Goal: Task Accomplishment & Management: Use online tool/utility

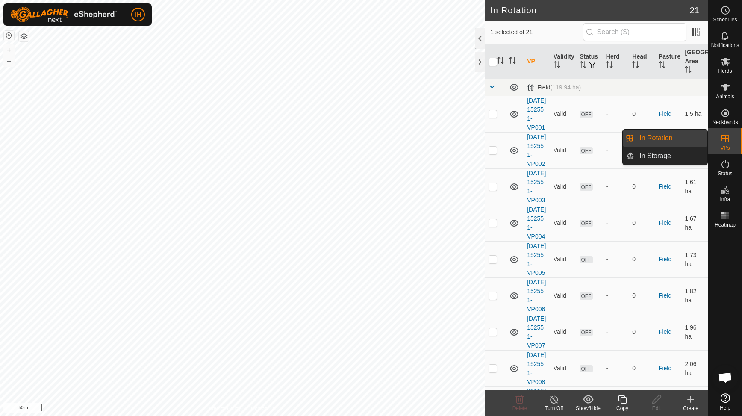
click at [726, 142] on icon at bounding box center [725, 139] width 8 height 8
click at [660, 137] on link "In Rotation" at bounding box center [670, 137] width 73 height 17
click at [622, 402] on icon at bounding box center [622, 399] width 9 height 9
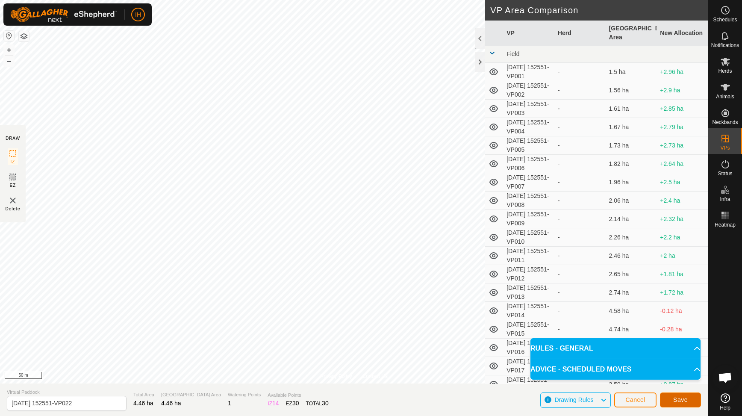
click at [681, 403] on button "Save" at bounding box center [680, 399] width 41 height 15
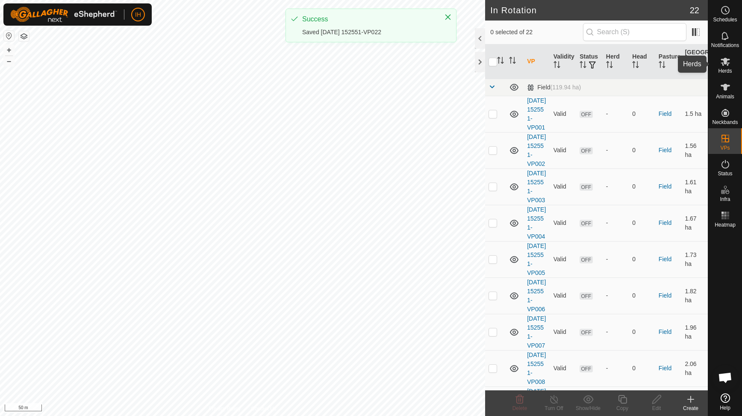
click at [725, 62] on icon at bounding box center [724, 62] width 9 height 8
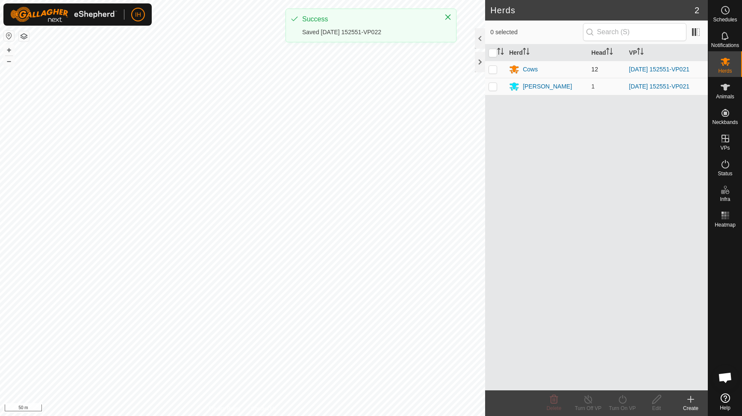
drag, startPoint x: 494, startPoint y: 67, endPoint x: 495, endPoint y: 76, distance: 9.0
click at [495, 68] on p-checkbox at bounding box center [492, 69] width 9 height 7
checkbox input "true"
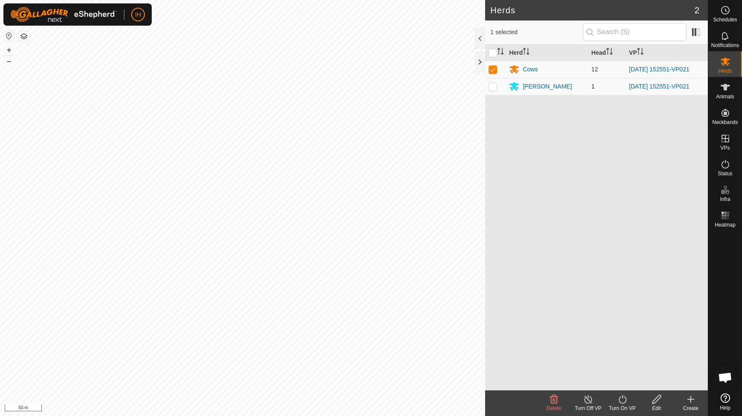
drag, startPoint x: 494, startPoint y: 87, endPoint x: 500, endPoint y: 117, distance: 30.9
click at [494, 87] on p-checkbox at bounding box center [492, 86] width 9 height 7
checkbox input "true"
click at [621, 403] on icon at bounding box center [622, 399] width 11 height 10
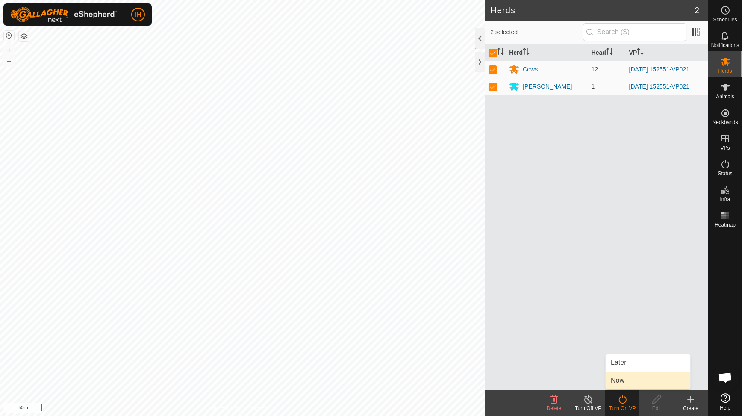
click at [623, 381] on link "Now" at bounding box center [647, 380] width 85 height 17
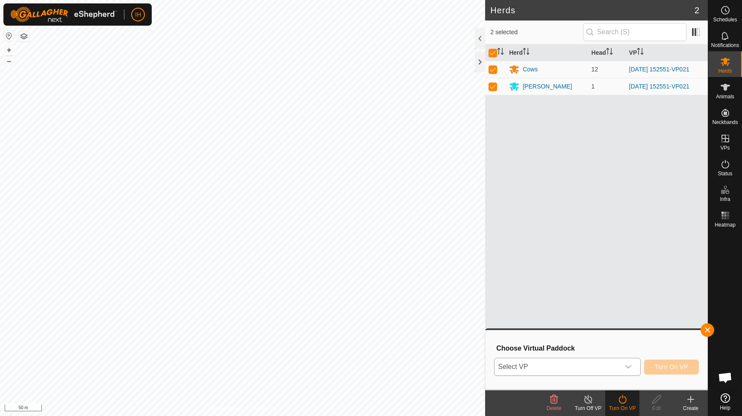
click at [609, 366] on span "Select VP" at bounding box center [556, 366] width 125 height 17
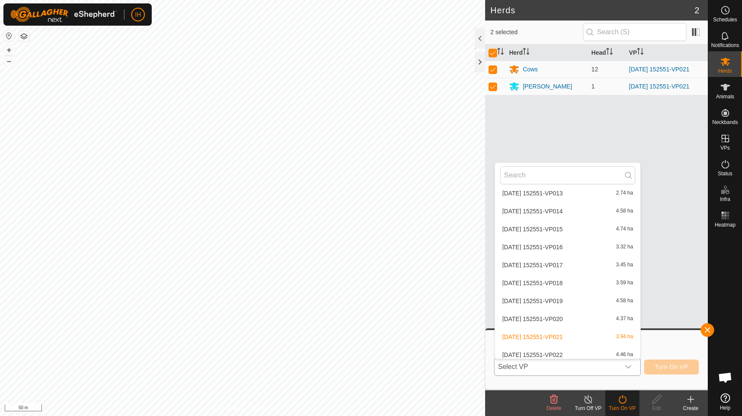
scroll to position [243, 0]
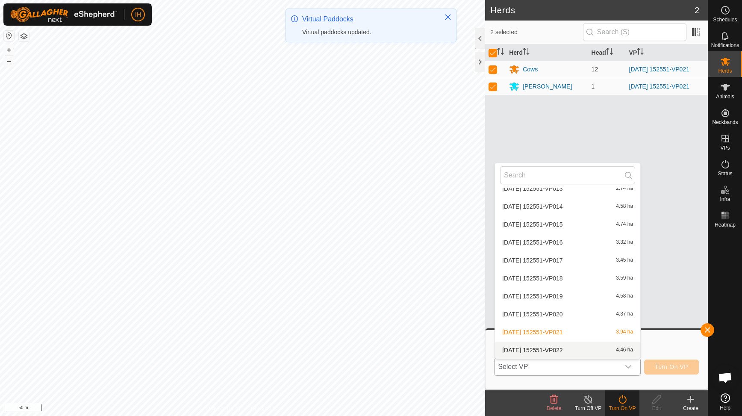
click at [565, 349] on li "[DATE] 152551-VP022 4.46 ha" at bounding box center [567, 349] width 145 height 17
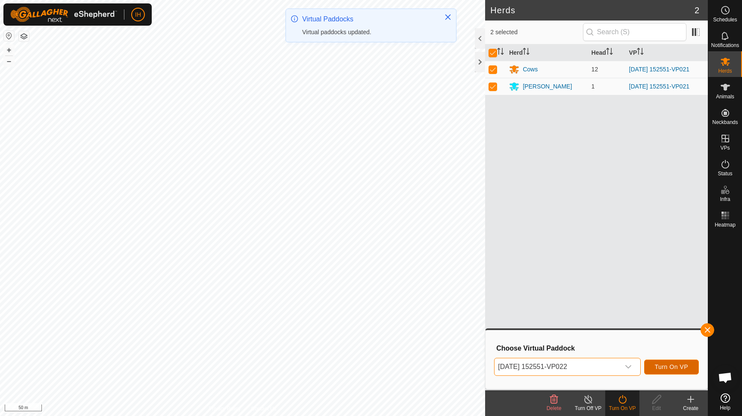
click at [681, 368] on span "Turn On VP" at bounding box center [670, 366] width 33 height 7
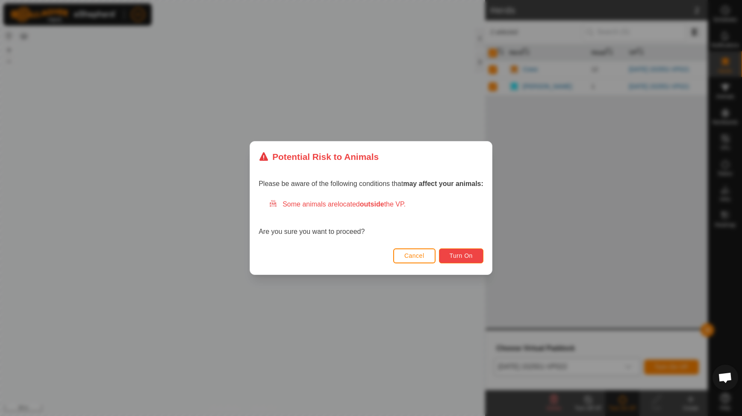
click at [457, 255] on span "Turn On" at bounding box center [460, 255] width 23 height 7
